Goal: Task Accomplishment & Management: Use online tool/utility

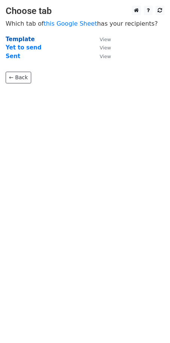
click at [18, 37] on strong "Template" at bounding box center [20, 39] width 29 height 7
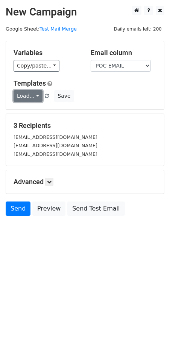
click at [35, 99] on link "Load..." at bounding box center [28, 96] width 29 height 12
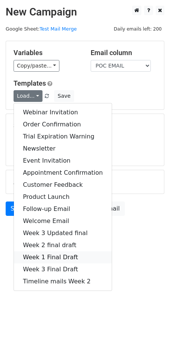
click at [52, 255] on link "Week 1 Final Draft" at bounding box center [63, 257] width 98 height 12
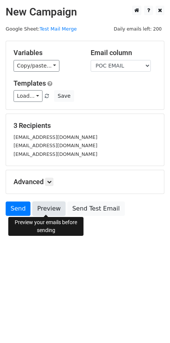
click at [50, 208] on link "Preview" at bounding box center [48, 208] width 33 height 14
click at [43, 202] on link "Preview" at bounding box center [48, 208] width 33 height 14
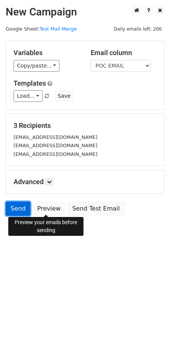
click at [13, 202] on link "Send" at bounding box center [18, 208] width 25 height 14
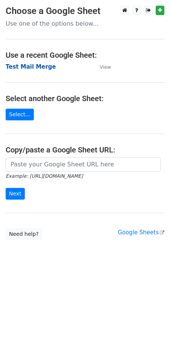
click at [44, 66] on strong "Test Mail Merge" at bounding box center [31, 66] width 50 height 7
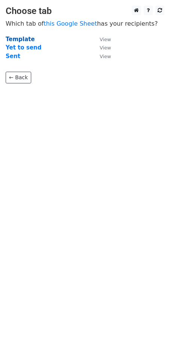
click at [18, 37] on strong "Template" at bounding box center [20, 39] width 29 height 7
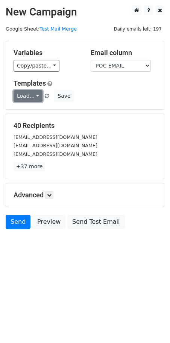
click at [38, 95] on link "Load..." at bounding box center [28, 96] width 29 height 12
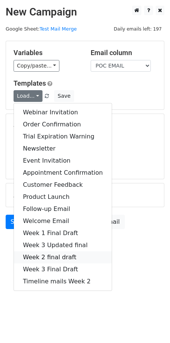
click at [44, 258] on link "Week 2 final draft" at bounding box center [63, 257] width 98 height 12
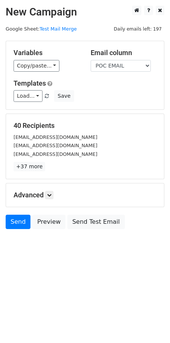
click at [44, 240] on body "New Campaign Daily emails left: 197 Google Sheet: Test Mail Merge Variables Cop…" at bounding box center [85, 134] width 170 height 257
click at [36, 98] on link "Load..." at bounding box center [28, 96] width 29 height 12
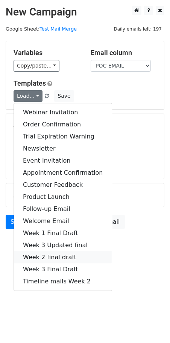
click at [34, 260] on link "Week 2 final draft" at bounding box center [63, 257] width 98 height 12
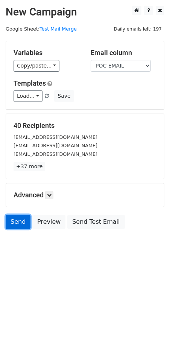
click at [24, 222] on link "Send" at bounding box center [18, 221] width 25 height 14
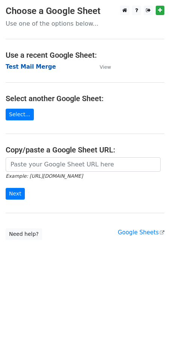
click at [16, 64] on strong "Test Mail Merge" at bounding box center [31, 66] width 50 height 7
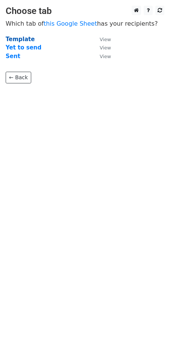
click at [23, 37] on strong "Template" at bounding box center [20, 39] width 29 height 7
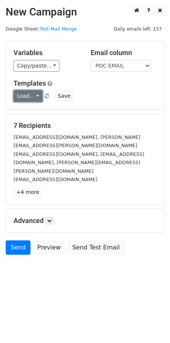
click at [37, 94] on link "Load..." at bounding box center [28, 96] width 29 height 12
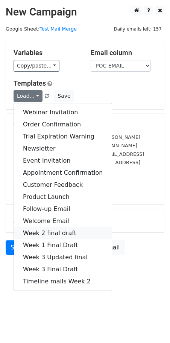
click at [43, 234] on link "Week 2 final draft" at bounding box center [63, 233] width 98 height 12
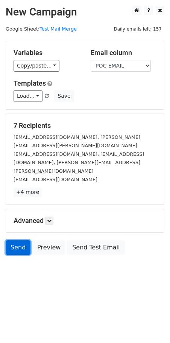
click at [14, 240] on link "Send" at bounding box center [18, 247] width 25 height 14
